Goal: Task Accomplishment & Management: Manage account settings

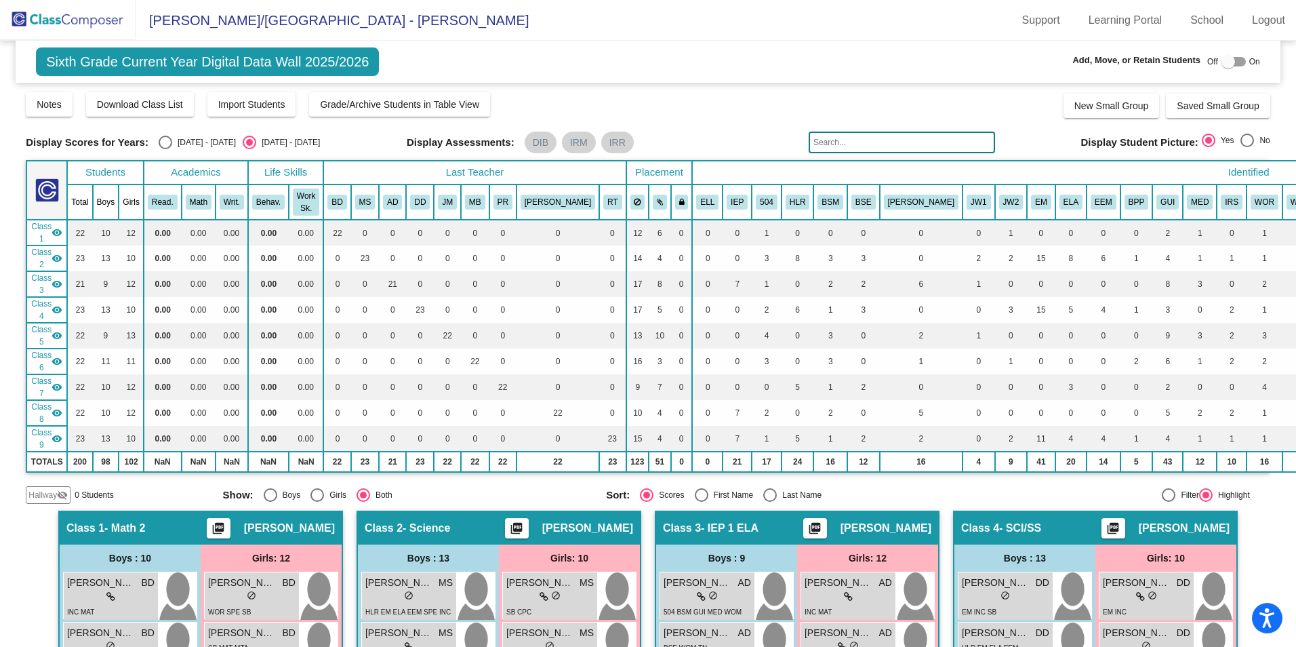
click at [72, 18] on img at bounding box center [68, 20] width 136 height 40
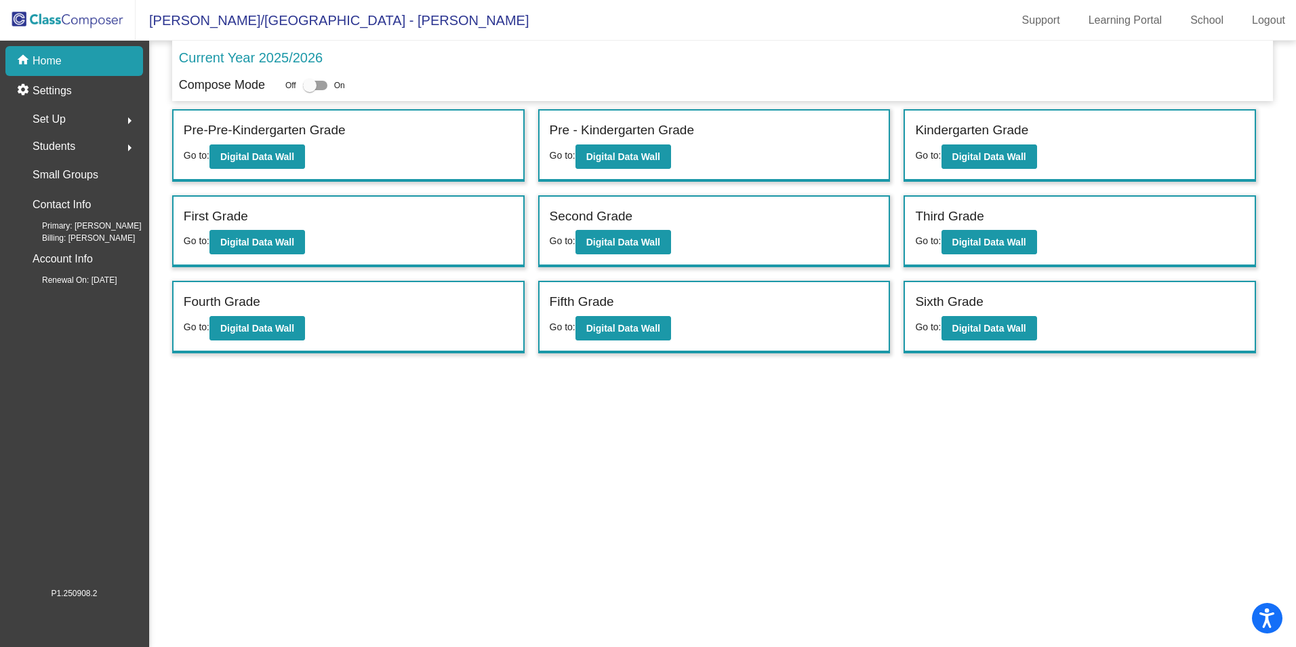
click at [71, 118] on div "Set Up arrow_right" at bounding box center [78, 119] width 129 height 27
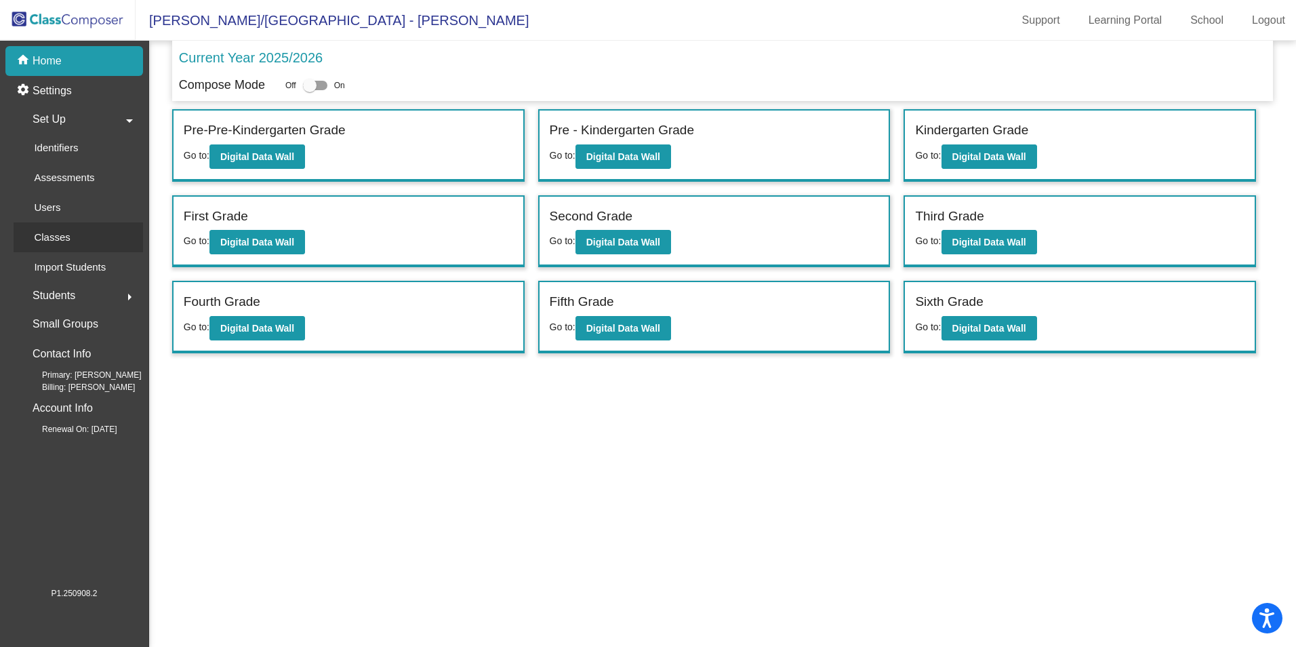
click at [62, 234] on p "Classes" at bounding box center [52, 237] width 36 height 16
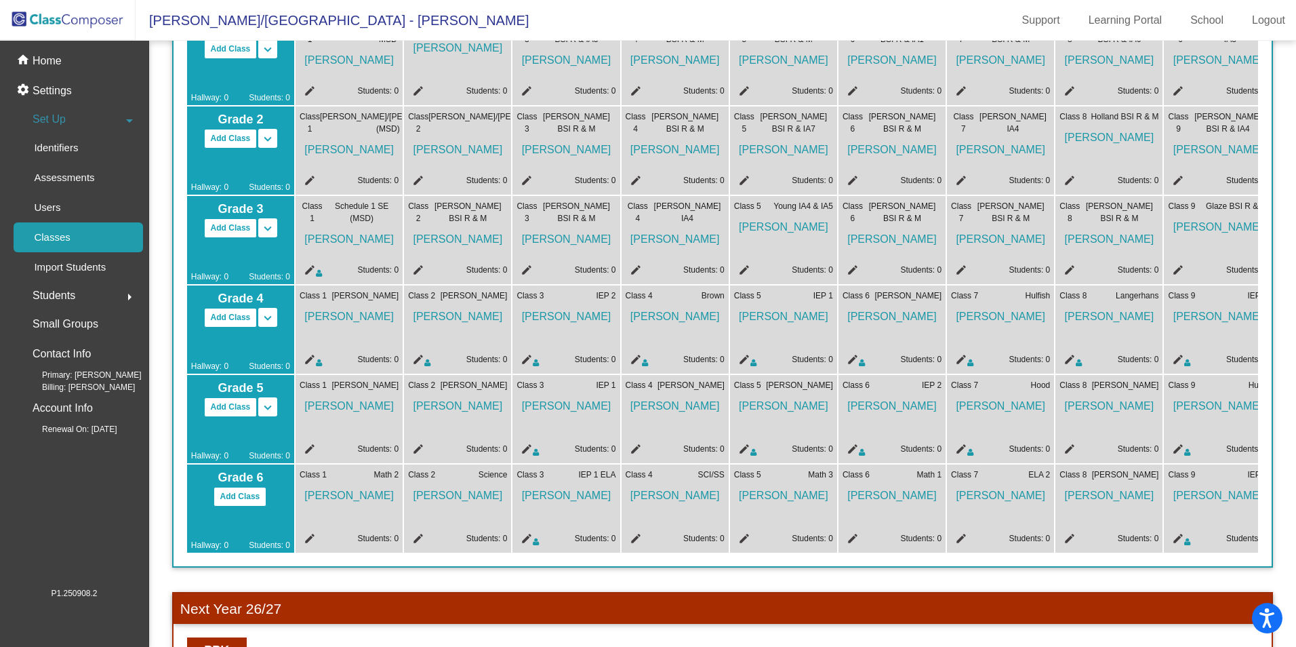
scroll to position [420, 0]
click at [308, 450] on mat-icon "edit" at bounding box center [308, 451] width 16 height 16
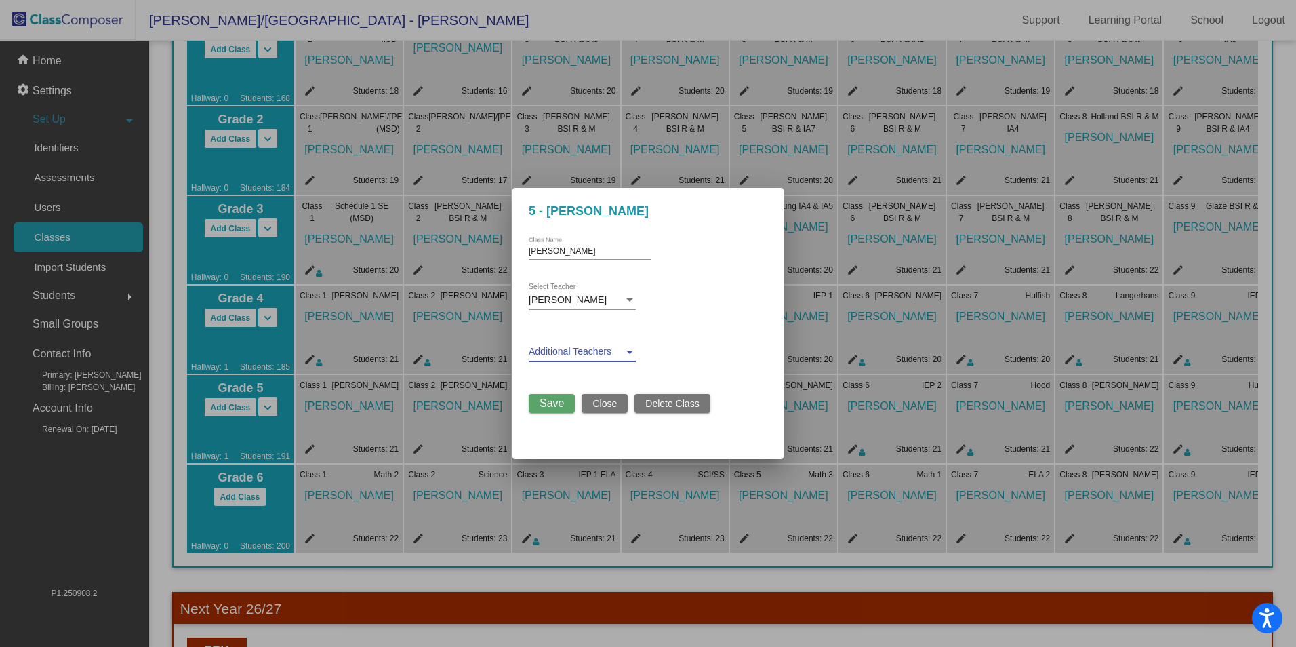
click at [588, 350] on span at bounding box center [576, 351] width 95 height 11
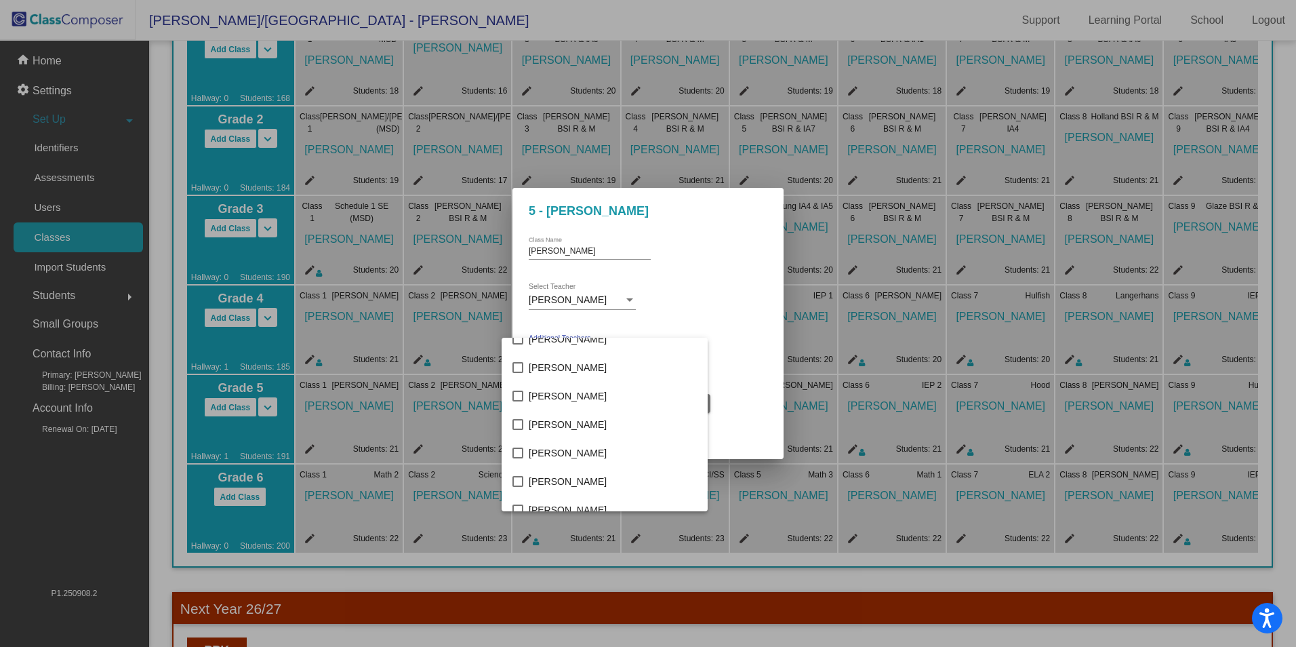
scroll to position [136, 0]
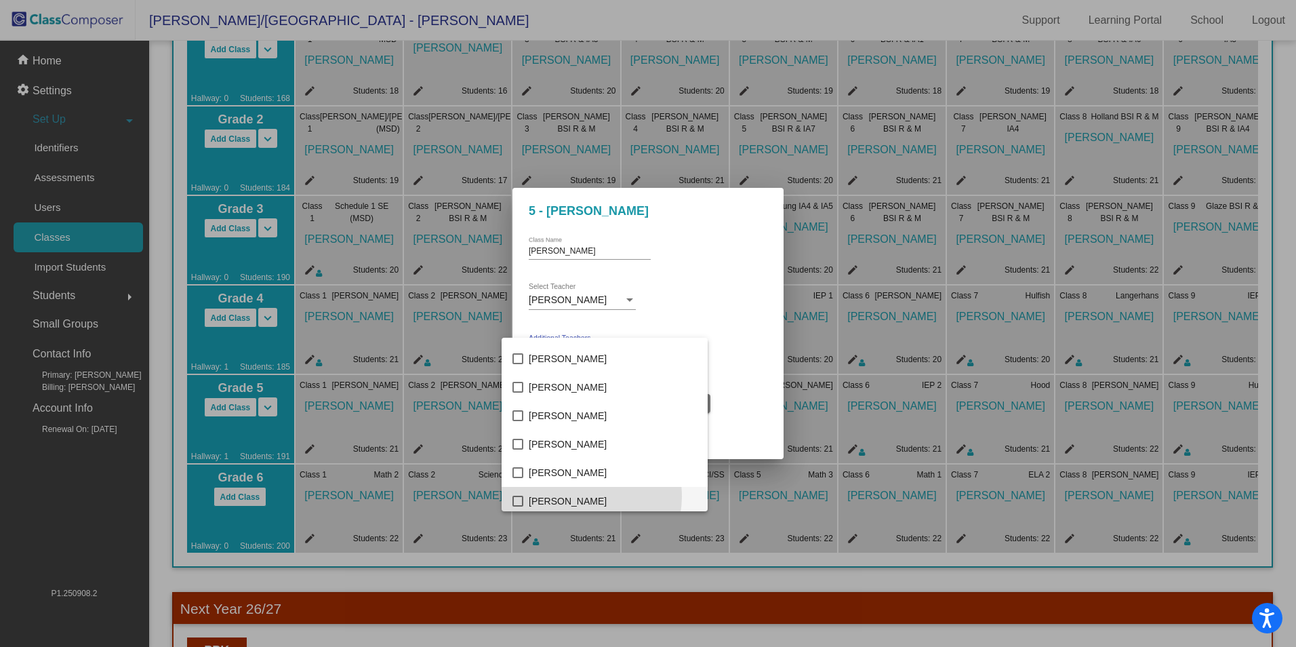
click at [579, 496] on span "[PERSON_NAME]" at bounding box center [613, 501] width 168 height 28
click at [735, 238] on div at bounding box center [648, 323] width 1296 height 647
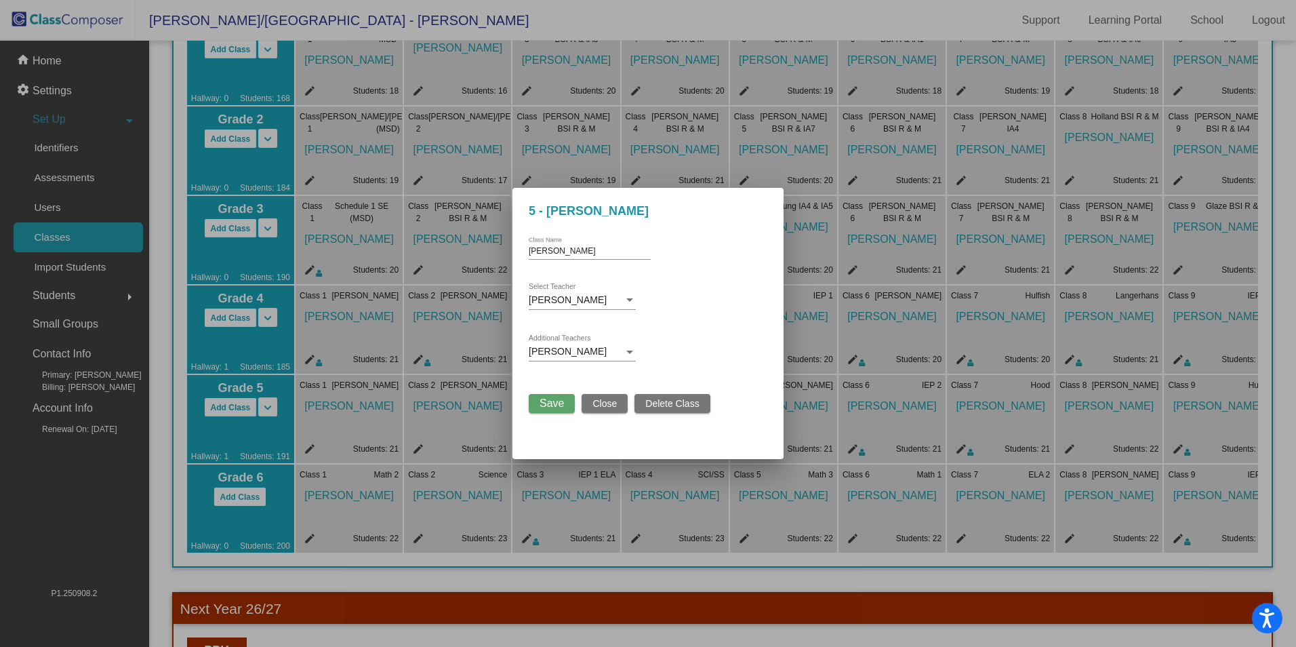
click at [552, 402] on span "Save" at bounding box center [552, 403] width 24 height 12
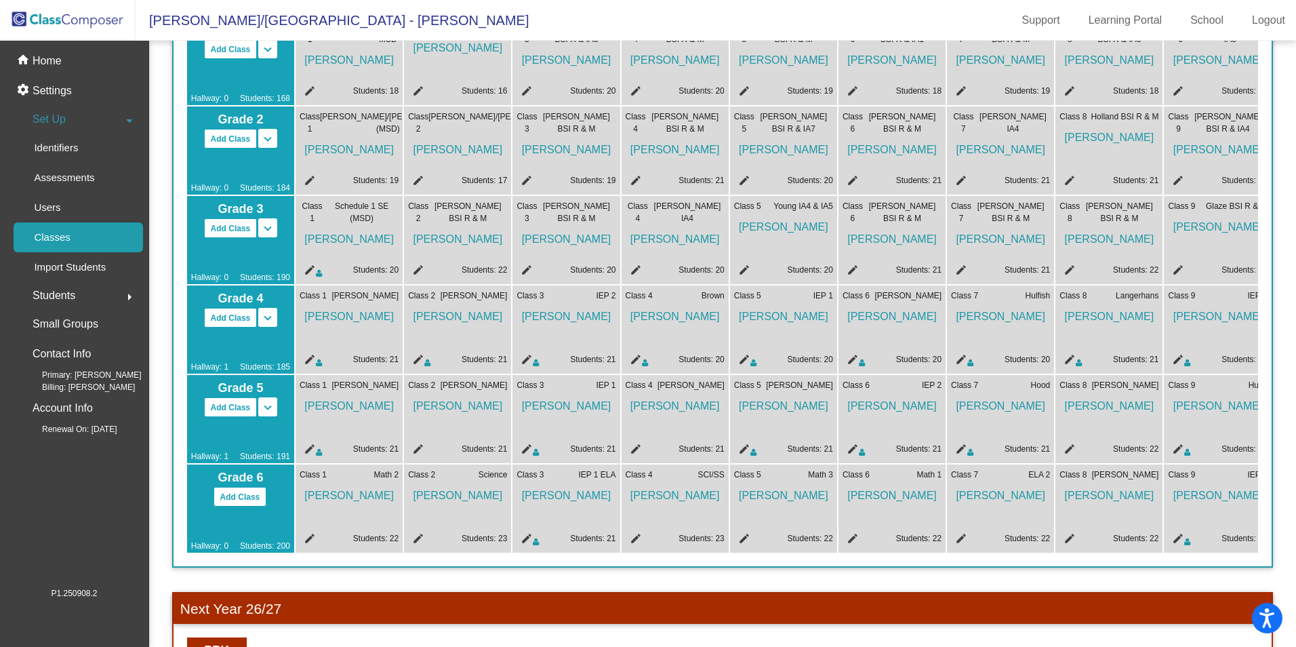
click at [1064, 449] on mat-icon "edit" at bounding box center [1067, 451] width 16 height 16
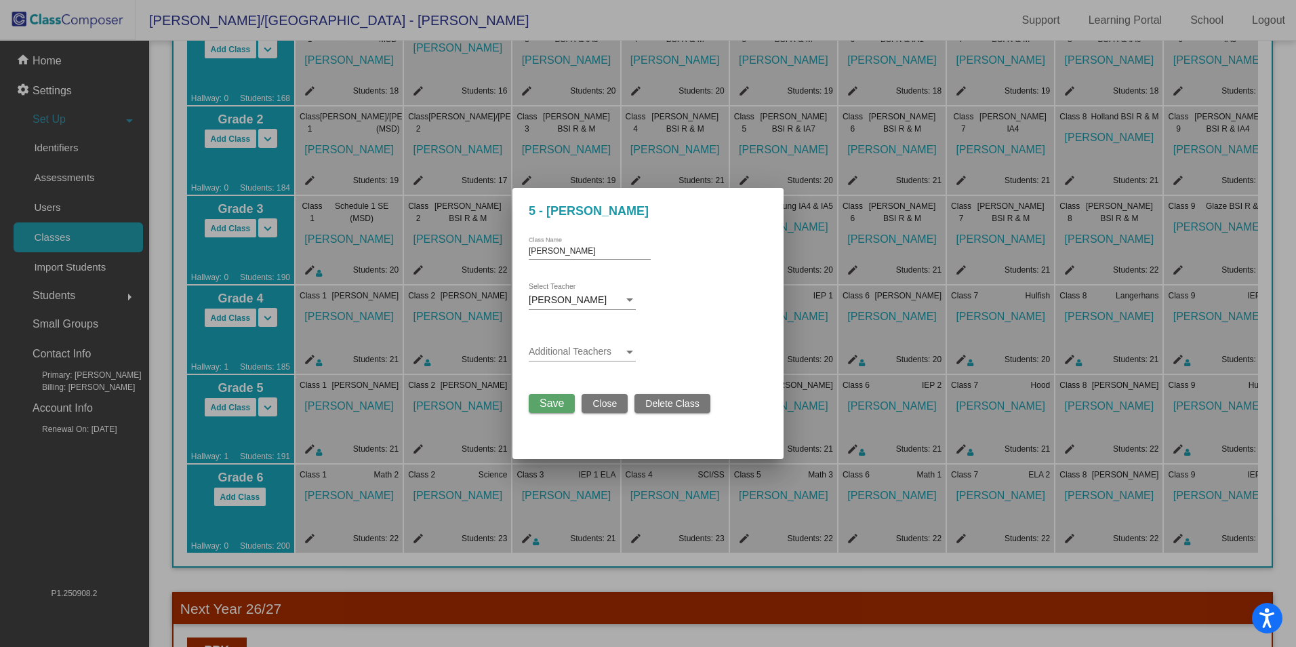
click at [603, 350] on span at bounding box center [576, 351] width 95 height 11
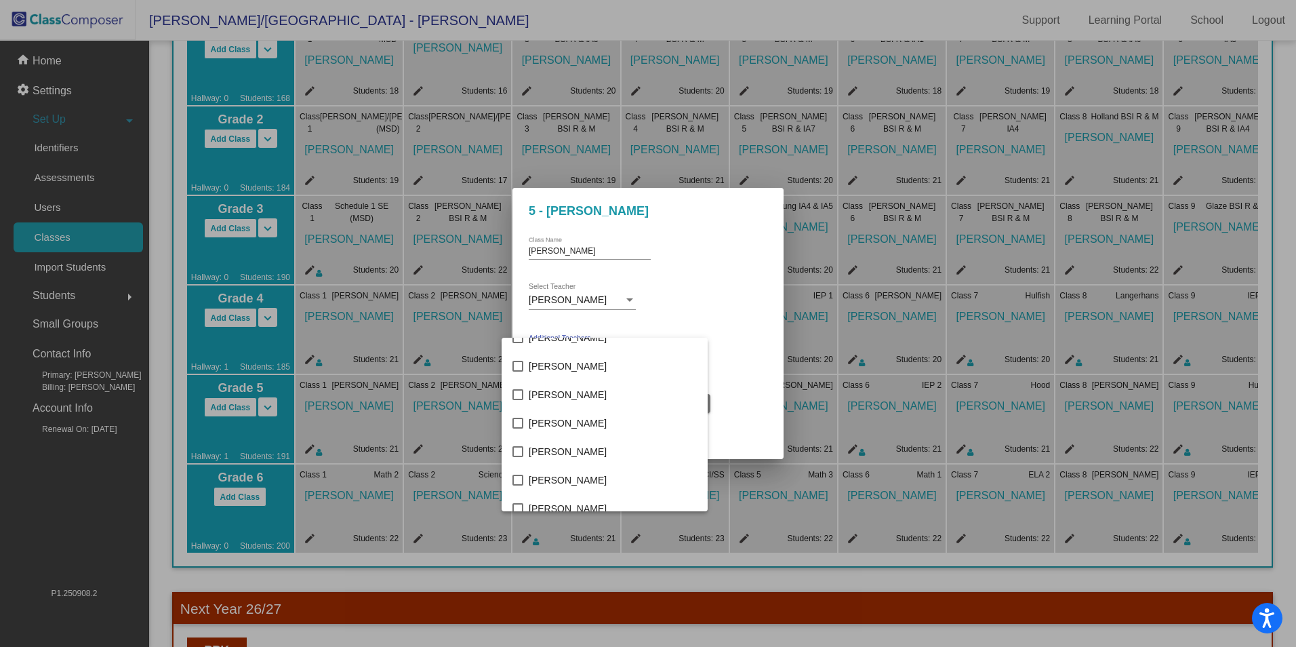
scroll to position [136, 0]
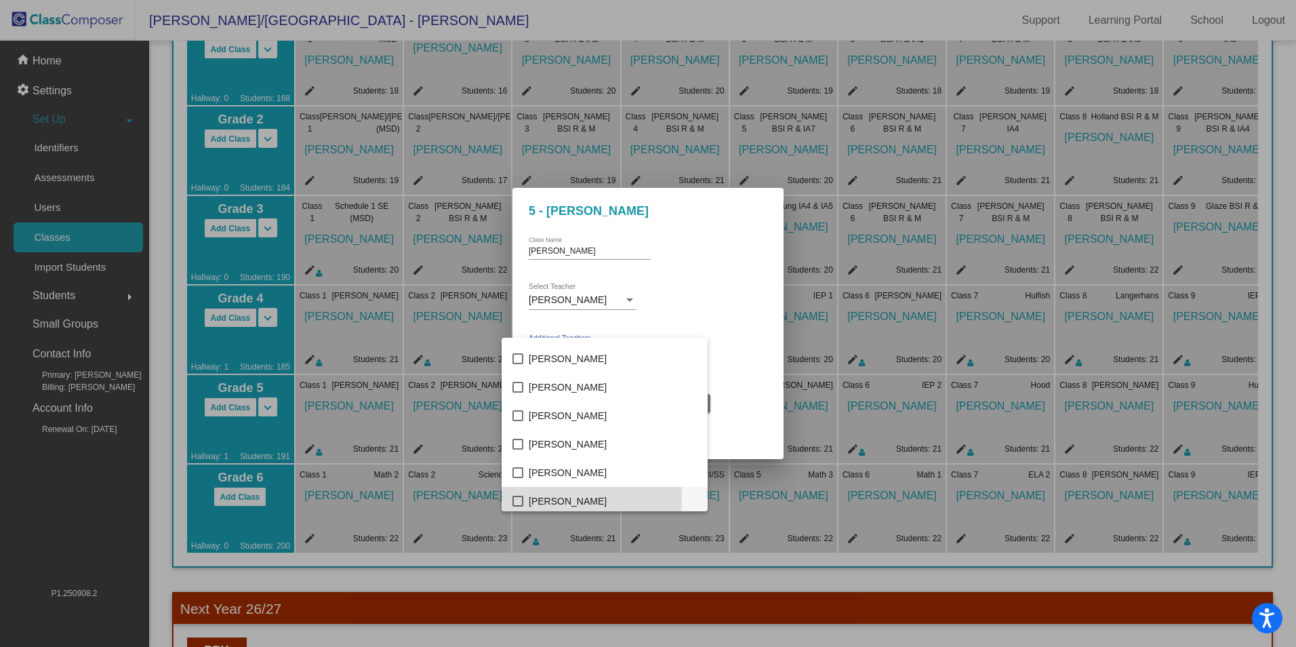
click at [561, 497] on span "[PERSON_NAME]" at bounding box center [613, 501] width 168 height 28
click at [677, 258] on div at bounding box center [648, 323] width 1296 height 647
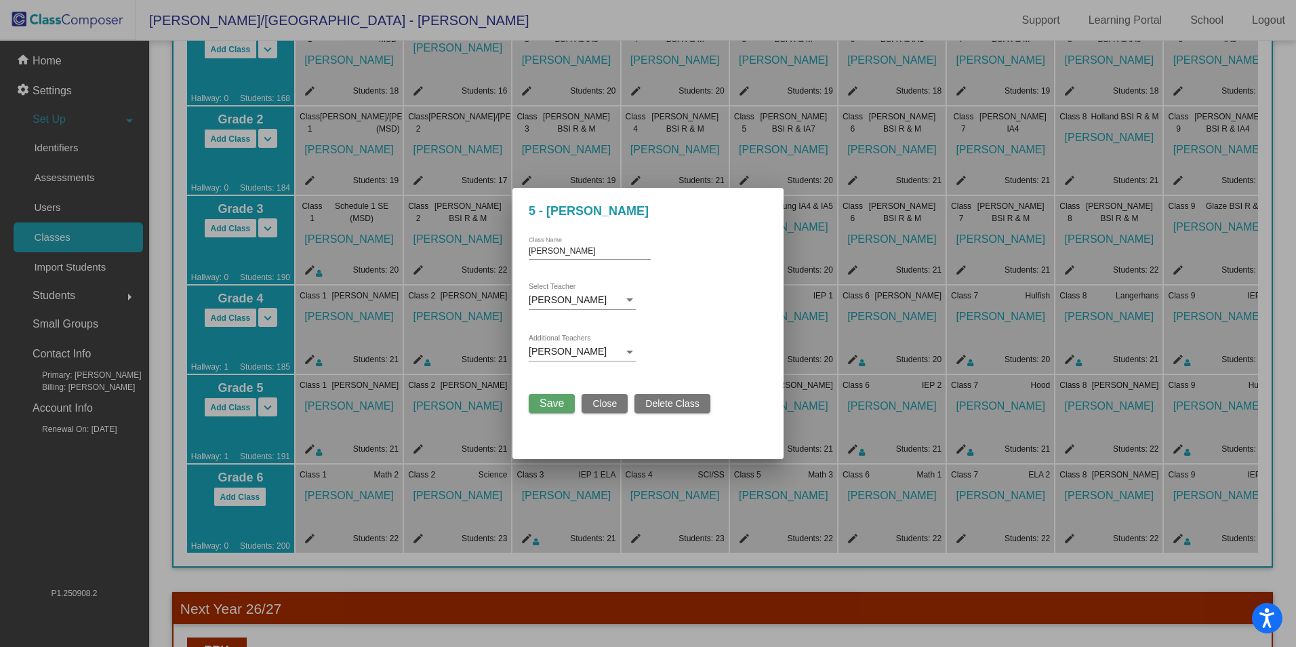
click at [562, 401] on span "Save" at bounding box center [552, 403] width 24 height 12
